Goal: Information Seeking & Learning: Learn about a topic

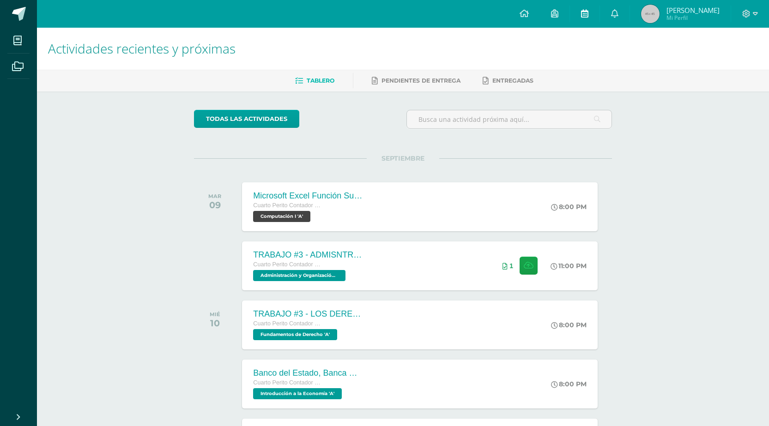
click at [581, 13] on link at bounding box center [585, 14] width 30 height 28
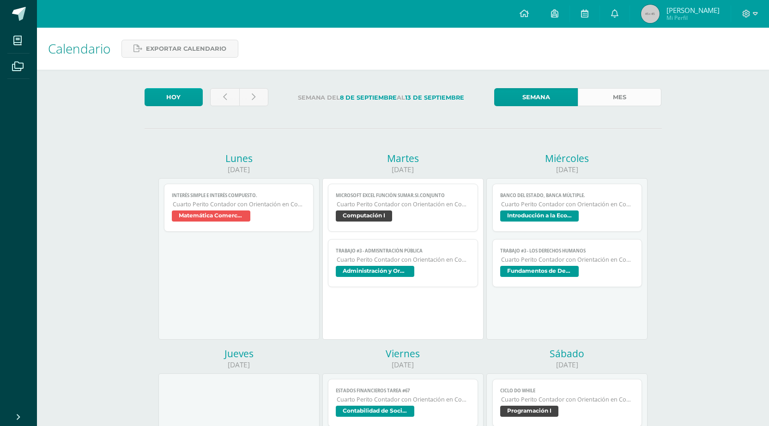
click at [588, 96] on link "Mes" at bounding box center [620, 97] width 84 height 18
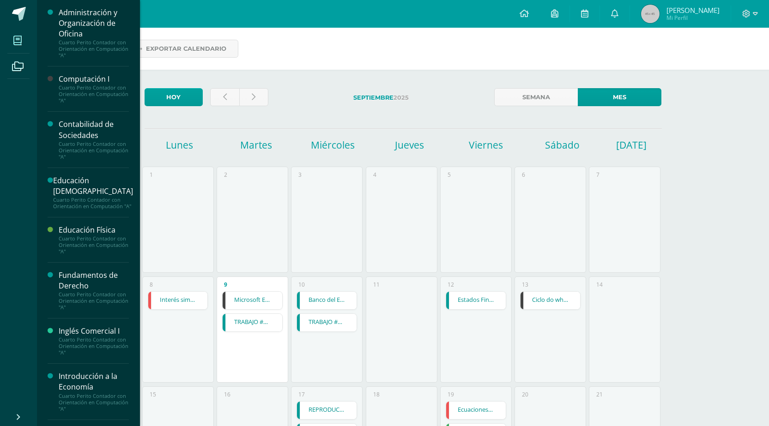
click at [25, 36] on span at bounding box center [17, 40] width 21 height 21
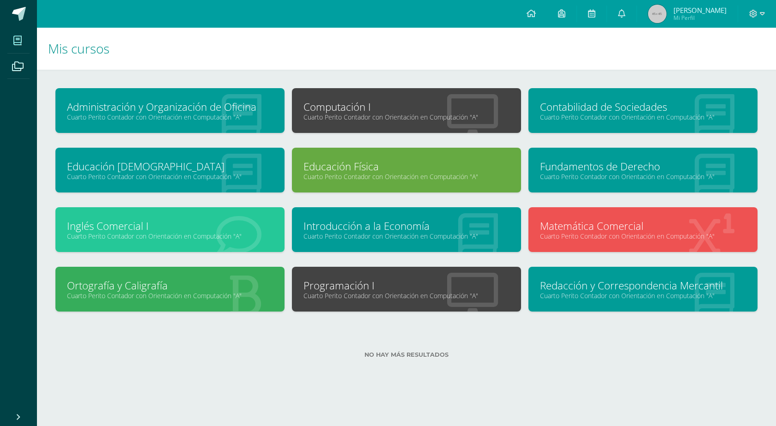
click at [399, 231] on link "Introducción a la Economía" at bounding box center [407, 226] width 206 height 14
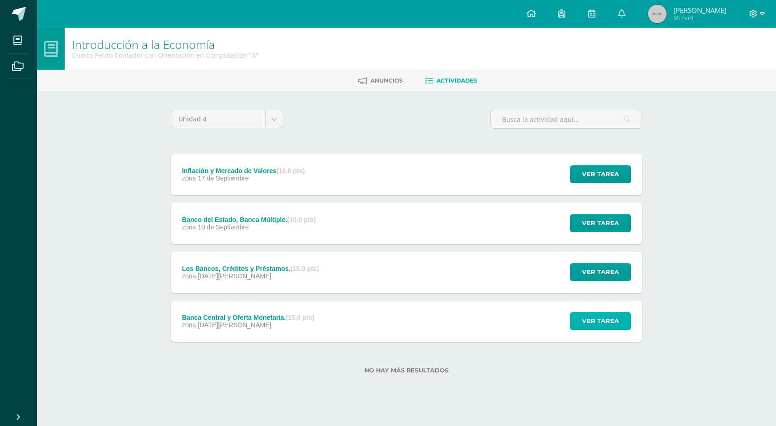
click at [606, 322] on span "Ver tarea" at bounding box center [600, 321] width 37 height 17
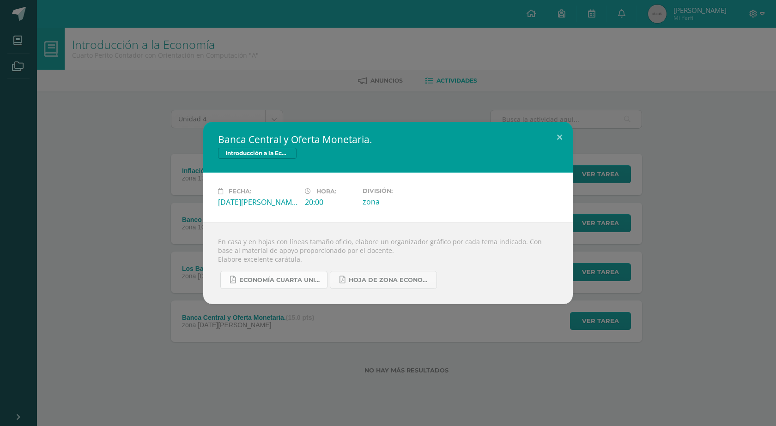
click at [302, 278] on span "ECONOMÍA CUARTA UNIDAD.pdf" at bounding box center [280, 280] width 83 height 7
